Goal: Task Accomplishment & Management: Manage account settings

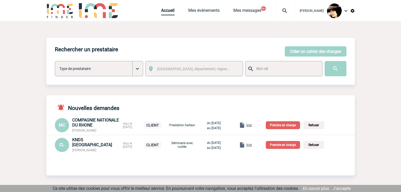
click at [252, 146] on span "Voir" at bounding box center [249, 145] width 6 height 4
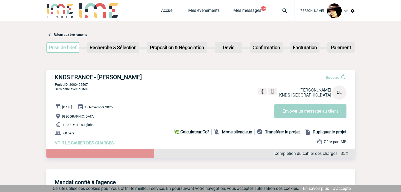
click at [161, 7] on div "Accueil Mes événements Mes messages 99+ Projet, client Projet, client" at bounding box center [227, 10] width 133 height 21
click at [161, 13] on link "Accueil" at bounding box center [167, 11] width 13 height 7
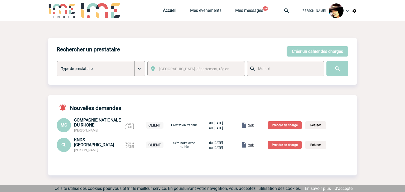
click at [284, 144] on p "Prendre en charge" at bounding box center [285, 145] width 34 height 8
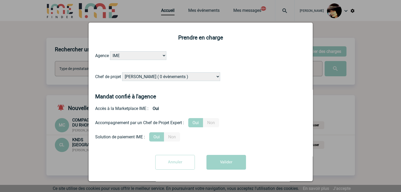
click at [176, 78] on select "[PERSON_NAME] ( 0 évènements ) [PERSON_NAME] ( 1196 évènements ) [PERSON_NAME] …" at bounding box center [171, 77] width 98 height 9
select select "131349"
click at [176, 79] on select "[PERSON_NAME] ( 0 évènements ) [PERSON_NAME] ( 1196 évènements ) [PERSON_NAME] …" at bounding box center [171, 77] width 98 height 9
click at [217, 166] on button "Valider" at bounding box center [226, 162] width 40 height 15
click at [217, 166] on div at bounding box center [200, 164] width 211 height 19
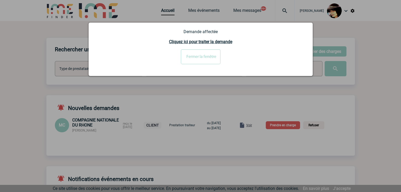
click at [255, 124] on div at bounding box center [200, 96] width 401 height 192
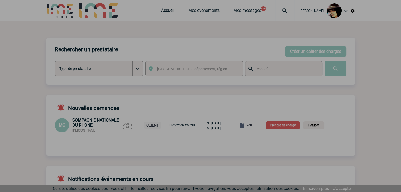
click at [255, 126] on div at bounding box center [200, 96] width 401 height 192
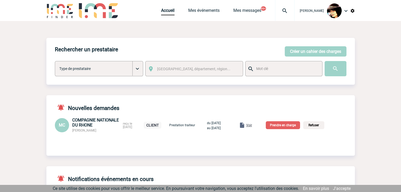
click at [252, 126] on span "Voir" at bounding box center [249, 126] width 6 height 4
click at [252, 127] on span "Voir" at bounding box center [249, 126] width 6 height 4
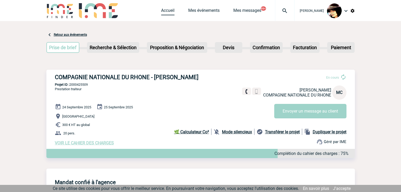
click at [165, 14] on link "Accueil" at bounding box center [167, 11] width 13 height 7
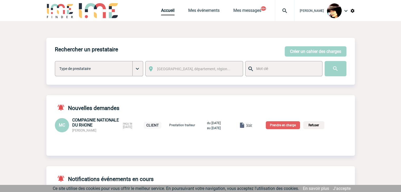
click at [280, 125] on p "Prendre en charge" at bounding box center [283, 126] width 34 height 8
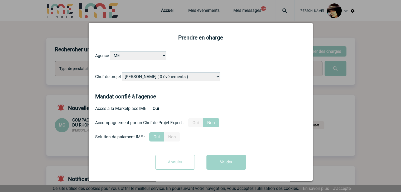
click at [186, 78] on select "Alizée VERLAGUET ( 0 évènements ) Anne GIRAUD ( 1196 évènements ) Anne-François…" at bounding box center [171, 77] width 98 height 9
select select "129834"
click at [122, 73] on select "Alizée VERLAGUET ( 0 évènements ) Anne GIRAUD ( 1196 évènements ) Anne-François…" at bounding box center [171, 77] width 98 height 9
click at [196, 124] on label "Oui" at bounding box center [195, 122] width 15 height 9
click at [0, 0] on input "Oui" at bounding box center [0, 0] width 0 height 0
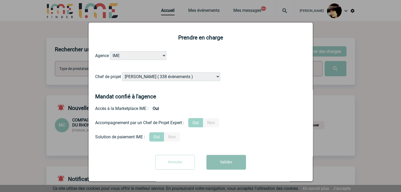
click at [230, 166] on button "Valider" at bounding box center [226, 162] width 40 height 15
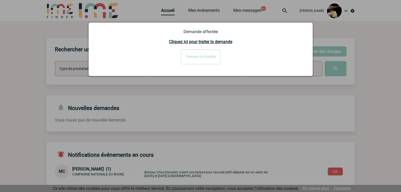
click at [205, 56] on input "Fermer la fenêtre" at bounding box center [201, 57] width 40 height 15
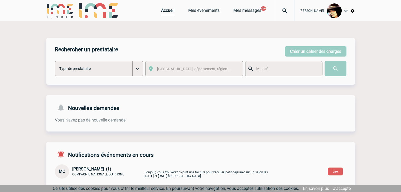
click at [281, 10] on body "Rachel SABOUREAU Accueil Mes événements 99+" at bounding box center [200, 160] width 401 height 321
click at [280, 10] on img at bounding box center [284, 11] width 19 height 6
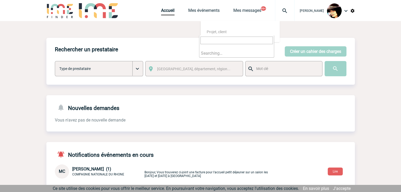
click at [243, 40] on input "search" at bounding box center [236, 41] width 73 height 8
type input "2000424377"
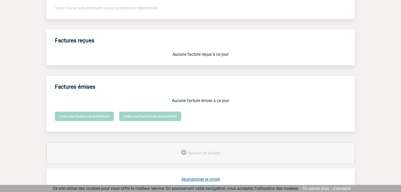
scroll to position [436, 0]
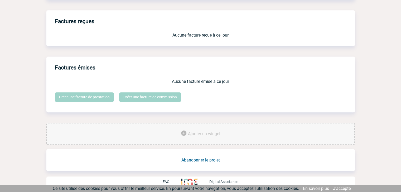
click at [195, 161] on link "Abandonner le projet" at bounding box center [200, 160] width 38 height 5
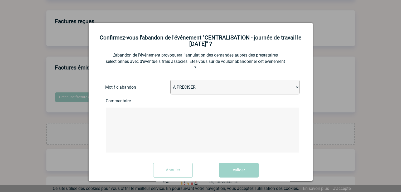
click at [187, 92] on select "A PRECISER Projet annulé Projet reporté Evénement organisé en interne A fait ap…" at bounding box center [234, 87] width 129 height 15
select select "ABANDON_PROJET_02"
click at [170, 81] on select "A PRECISER Projet annulé Projet reporté Evénement organisé en interne A fait ap…" at bounding box center [234, 87] width 129 height 15
click at [236, 176] on button "Valider" at bounding box center [239, 170] width 40 height 15
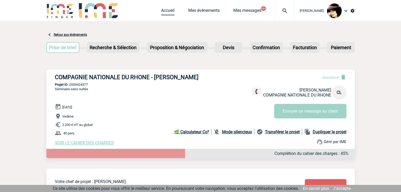
click at [166, 13] on link "Accueil" at bounding box center [167, 11] width 13 height 7
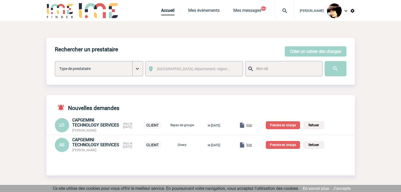
click at [252, 146] on span "Voir" at bounding box center [249, 145] width 6 height 4
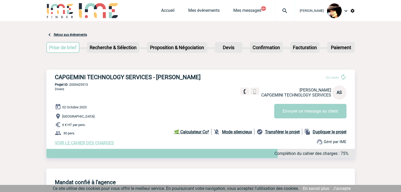
click at [86, 143] on span "VOIR LE CAHIER DES CHARGES" at bounding box center [84, 143] width 59 height 5
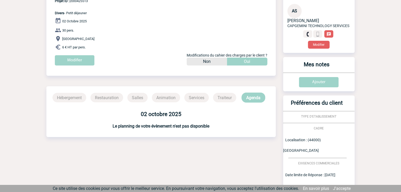
scroll to position [121, 0]
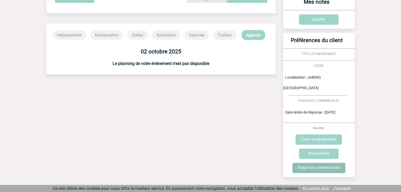
click at [315, 163] on input "Exigences commerciales" at bounding box center [318, 168] width 53 height 10
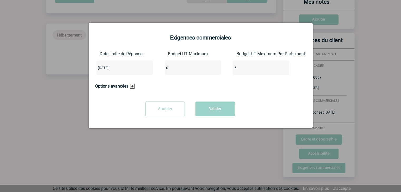
click at [177, 69] on input "0" at bounding box center [190, 68] width 50 height 7
type input "180"
click at [214, 111] on button "Valider" at bounding box center [215, 109] width 40 height 15
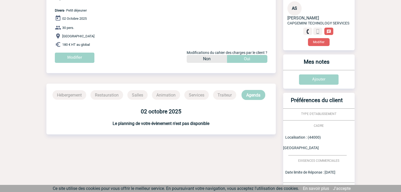
scroll to position [0, 0]
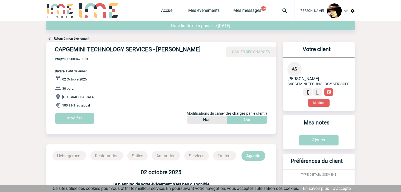
click at [162, 11] on link "Accueil" at bounding box center [167, 11] width 13 height 7
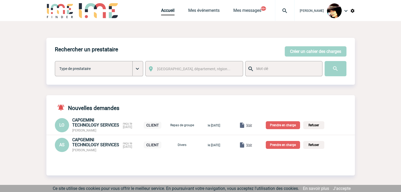
click at [252, 127] on span "Voir" at bounding box center [249, 126] width 6 height 4
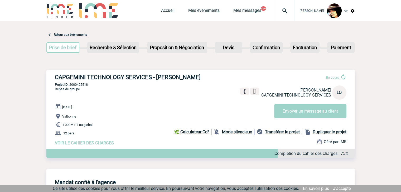
click at [73, 117] on span "Valbonne" at bounding box center [69, 117] width 14 height 4
copy span "Valbonne"
click at [162, 9] on link "Accueil" at bounding box center [167, 11] width 13 height 7
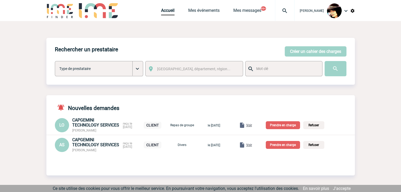
click at [252, 145] on span "Voir" at bounding box center [249, 145] width 6 height 4
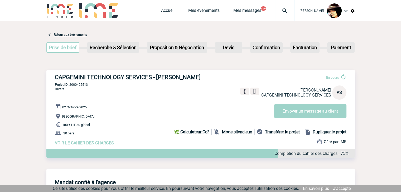
click at [166, 12] on link "Accueil" at bounding box center [167, 11] width 13 height 7
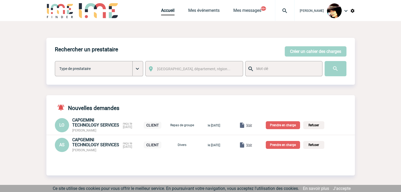
click at [281, 146] on p "Prendre en charge" at bounding box center [283, 145] width 34 height 8
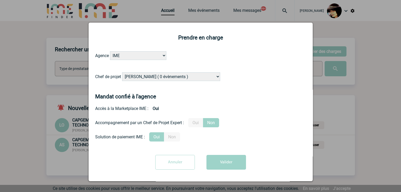
click at [157, 78] on select "[PERSON_NAME] ( 0 évènements ) [PERSON_NAME] ( 1196 évènements ) [PERSON_NAME] …" at bounding box center [171, 77] width 98 height 9
select select "132753"
click at [122, 73] on select "[PERSON_NAME] ( 0 évènements ) [PERSON_NAME] ( 1196 évènements ) [PERSON_NAME] …" at bounding box center [171, 77] width 98 height 9
click at [196, 125] on label "Oui" at bounding box center [195, 122] width 15 height 9
click at [0, 0] on input "Oui" at bounding box center [0, 0] width 0 height 0
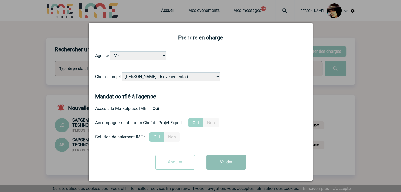
click at [221, 163] on button "Valider" at bounding box center [226, 162] width 40 height 15
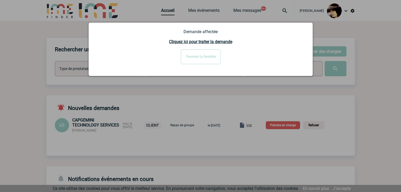
click at [196, 59] on input "Fermer la fenêtre" at bounding box center [201, 57] width 40 height 15
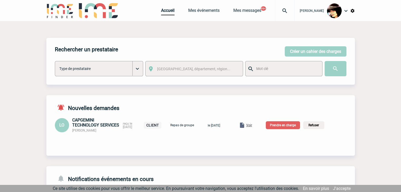
click at [283, 126] on p "Prendre en charge" at bounding box center [283, 126] width 34 height 8
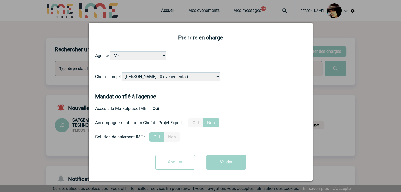
click at [180, 78] on select "Alizée VERLAGUET ( 0 évènements ) Anne GIRAUD ( 1196 évènements ) Anne-François…" at bounding box center [171, 77] width 98 height 9
select select "122719"
click at [180, 76] on select "Alizée VERLAGUET ( 0 évènements ) Anne GIRAUD ( 1196 évènements ) Anne-François…" at bounding box center [171, 77] width 98 height 9
click at [195, 126] on label "Oui" at bounding box center [195, 122] width 15 height 9
click at [0, 0] on input "Oui" at bounding box center [0, 0] width 0 height 0
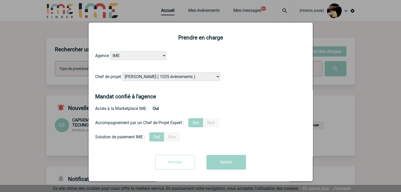
click at [223, 166] on button "Valider" at bounding box center [226, 162] width 40 height 15
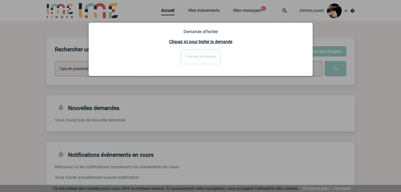
click at [211, 54] on input "Fermer la fenêtre" at bounding box center [201, 57] width 40 height 15
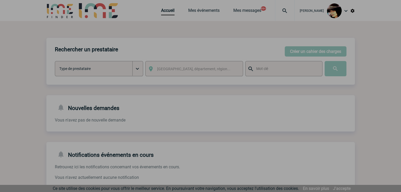
click at [281, 11] on div at bounding box center [200, 96] width 401 height 192
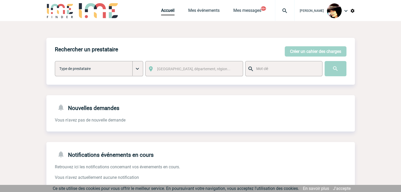
click at [281, 11] on img at bounding box center [284, 11] width 19 height 6
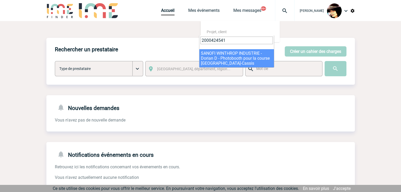
type input "2000424541"
select select "24042"
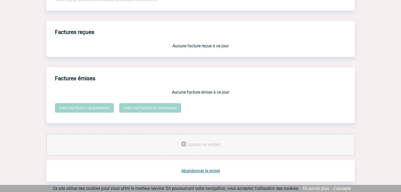
scroll to position [436, 0]
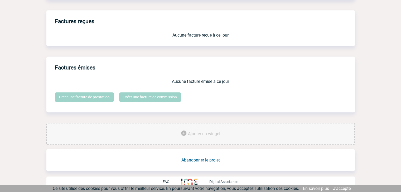
click at [192, 160] on link "Abandonner le projet" at bounding box center [200, 160] width 38 height 5
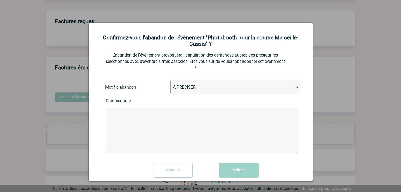
click at [205, 89] on select "A PRECISER Projet annulé Projet reporté Evénement organisé en interne A fait ap…" at bounding box center [234, 87] width 129 height 15
select select "ABANDON_PROJET_09"
click at [170, 81] on select "A PRECISER Projet annulé Projet reporté Evénement organisé en interne A fait ap…" at bounding box center [234, 87] width 129 height 15
click at [234, 164] on form "L'abandon de l'événement provoquera l'annulation des demandes auprès des presta…" at bounding box center [200, 120] width 211 height 124
click at [234, 170] on button "Valider" at bounding box center [239, 170] width 40 height 15
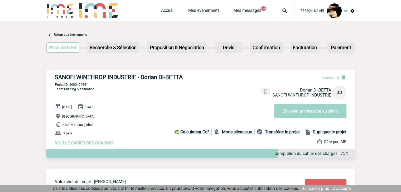
click at [280, 12] on img at bounding box center [284, 11] width 19 height 6
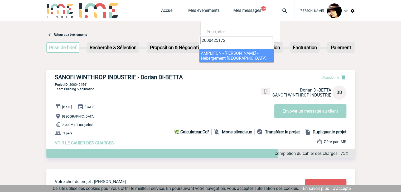
type input "2000425172"
select select "24673"
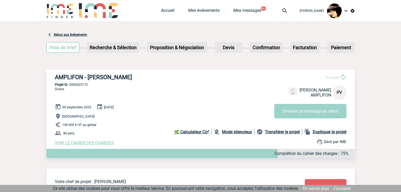
click at [278, 10] on img at bounding box center [284, 11] width 19 height 6
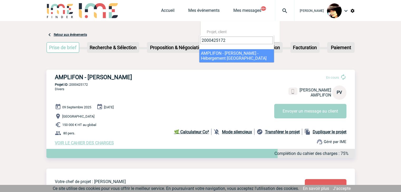
type input "2000425172"
select select "24673"
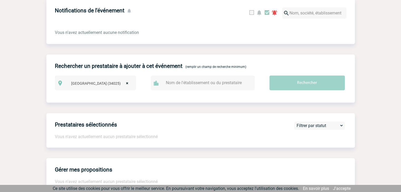
scroll to position [436, 0]
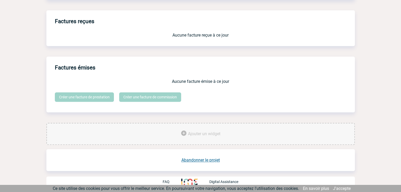
click at [200, 160] on link "Abandonner le projet" at bounding box center [200, 160] width 38 height 5
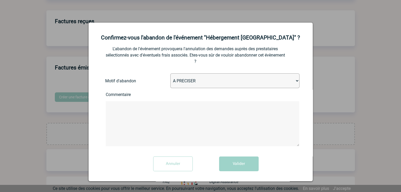
click at [185, 83] on select "A PRECISER Projet annulé Projet reporté Evénement organisé en interne A fait ap…" at bounding box center [234, 81] width 129 height 15
select select "ABANDON_PROJET_02"
click at [170, 74] on select "A PRECISER Projet annulé Projet reporté Evénement organisé en interne A fait ap…" at bounding box center [234, 81] width 129 height 15
click at [237, 165] on button "Valider" at bounding box center [239, 164] width 40 height 15
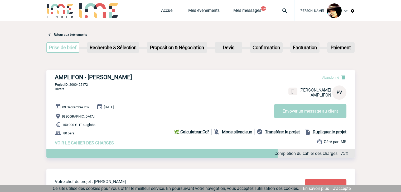
scroll to position [252, 0]
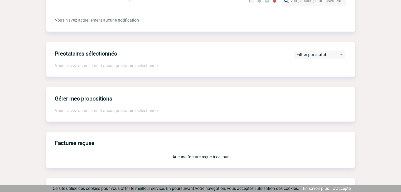
click at [349, 101] on div "Gérer mes propositions Vous n'avez actuellement aucun prestataire sélectionné" at bounding box center [200, 104] width 308 height 35
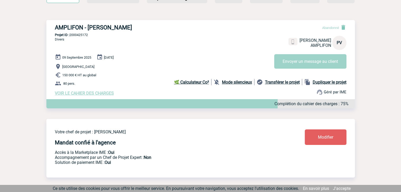
scroll to position [0, 0]
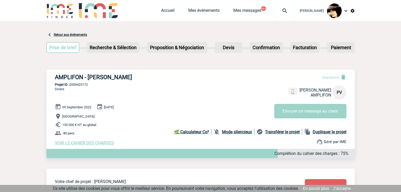
click at [280, 11] on img at bounding box center [284, 11] width 19 height 6
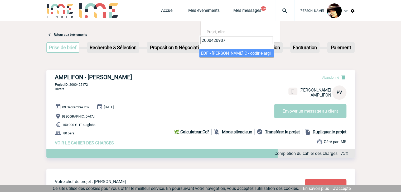
type input "2000420907"
select select "20408"
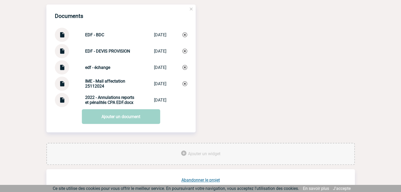
scroll to position [581, 0]
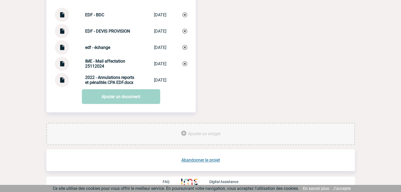
click at [199, 158] on link "Abandonner le projet" at bounding box center [200, 160] width 38 height 5
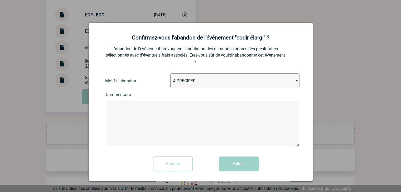
click at [195, 82] on select "A PRECISER Projet annulé Projet reporté Evénement organisé en interne A fait ap…" at bounding box center [234, 81] width 129 height 15
select select "ABANDON_PROJET_02"
click at [170, 74] on select "A PRECISER Projet annulé Projet reporté Evénement organisé en interne A fait ap…" at bounding box center [234, 81] width 129 height 15
click at [232, 159] on button "Valider" at bounding box center [239, 164] width 40 height 15
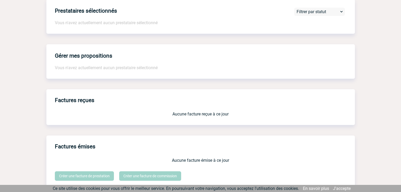
scroll to position [300, 0]
click at [360, 51] on body "Rachel SABOUREAU Accueil Mes événements 99+" at bounding box center [200, 39] width 401 height 678
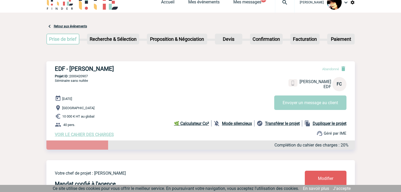
scroll to position [0, 0]
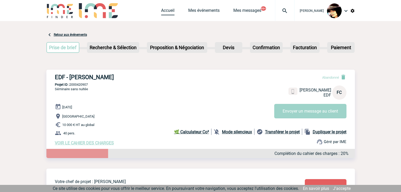
click at [166, 13] on link "Accueil" at bounding box center [167, 11] width 13 height 7
